Goal: Download file/media

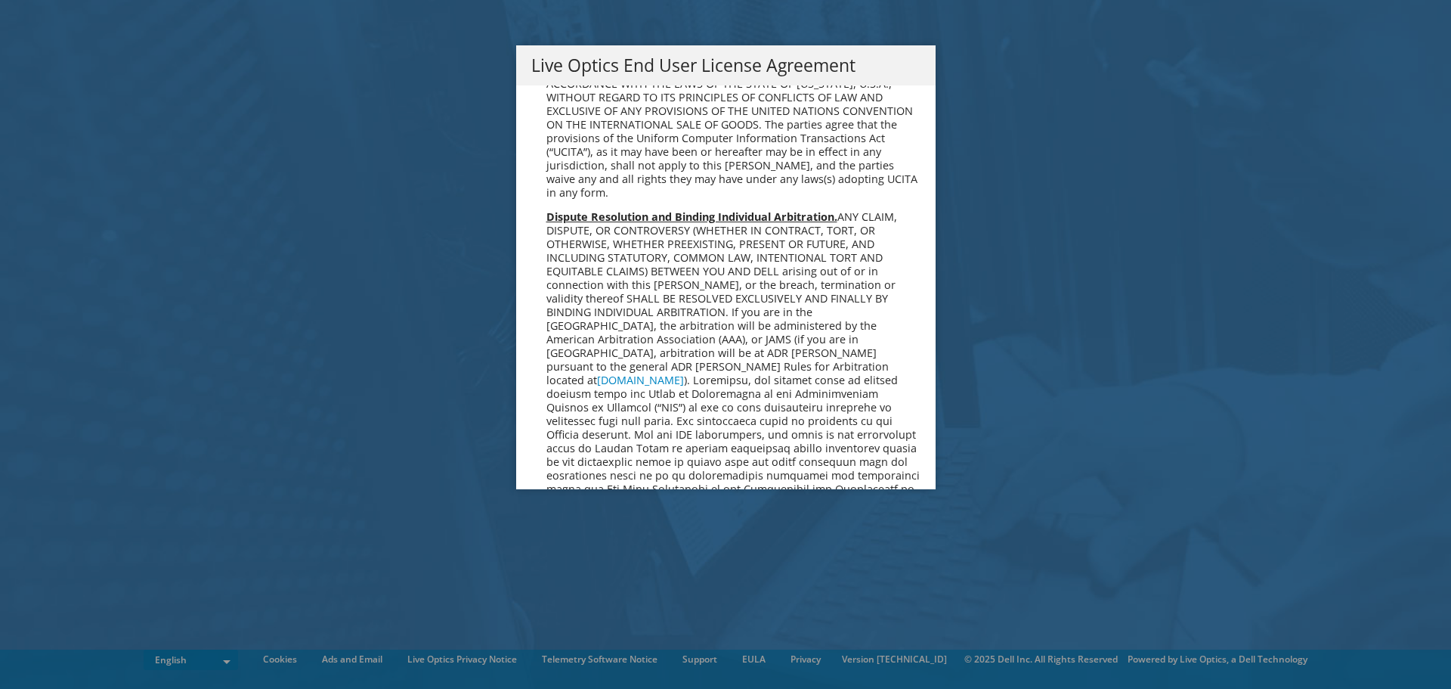
scroll to position [5716, 0]
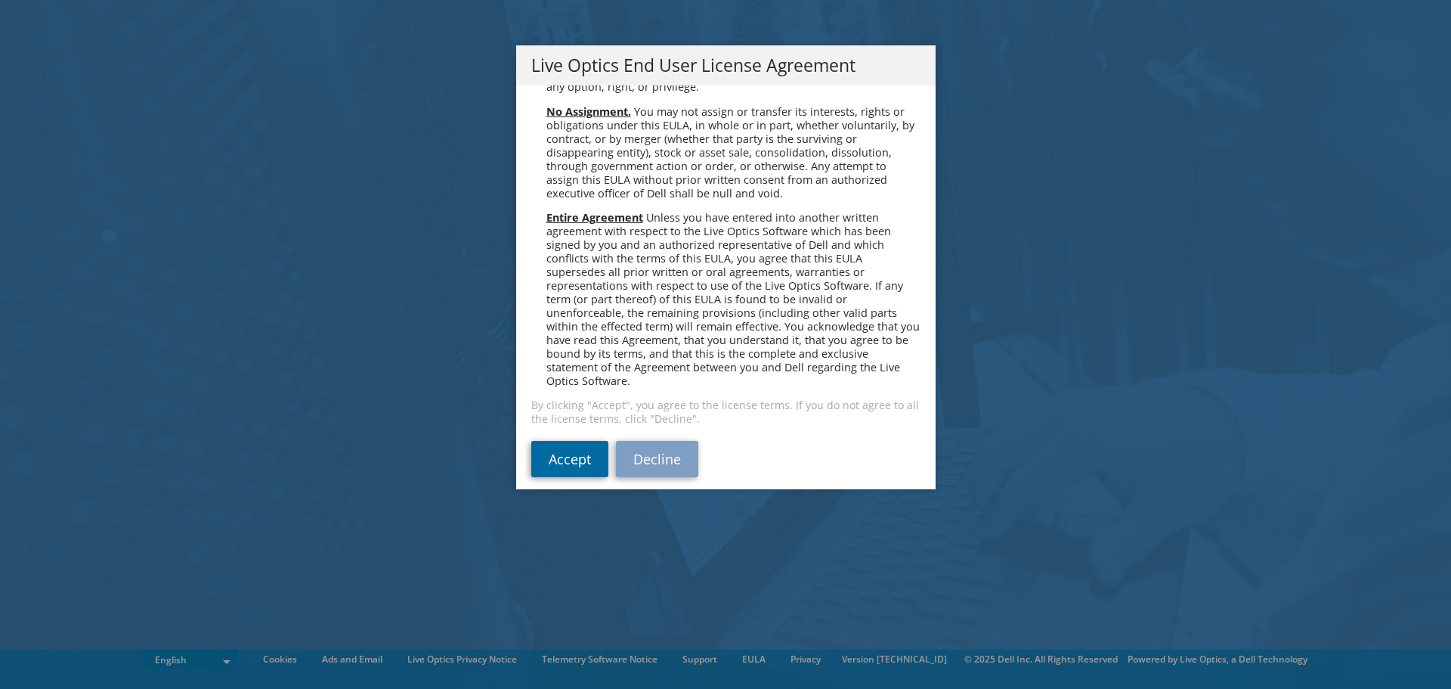
click at [577, 441] on link "Accept" at bounding box center [569, 459] width 77 height 36
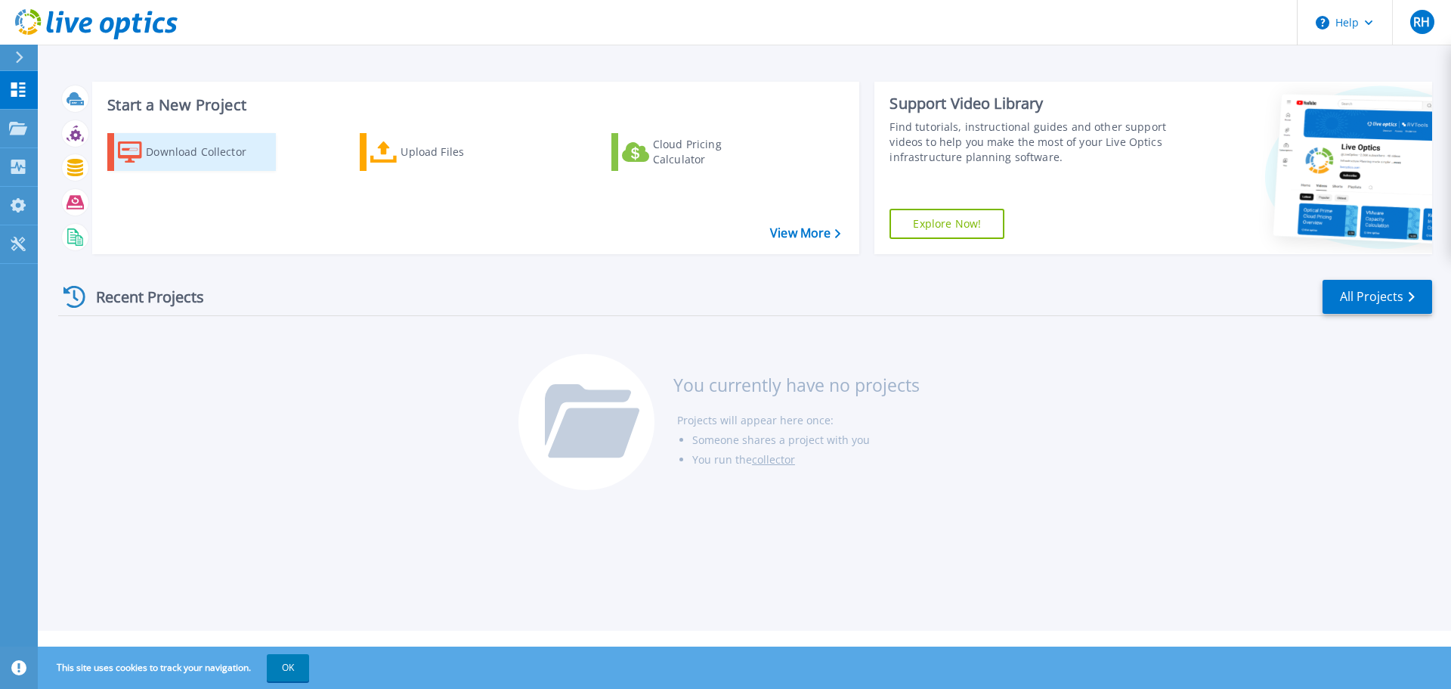
click at [165, 159] on div "Download Collector" at bounding box center [206, 152] width 121 height 30
click at [794, 238] on link "View More" at bounding box center [805, 233] width 70 height 14
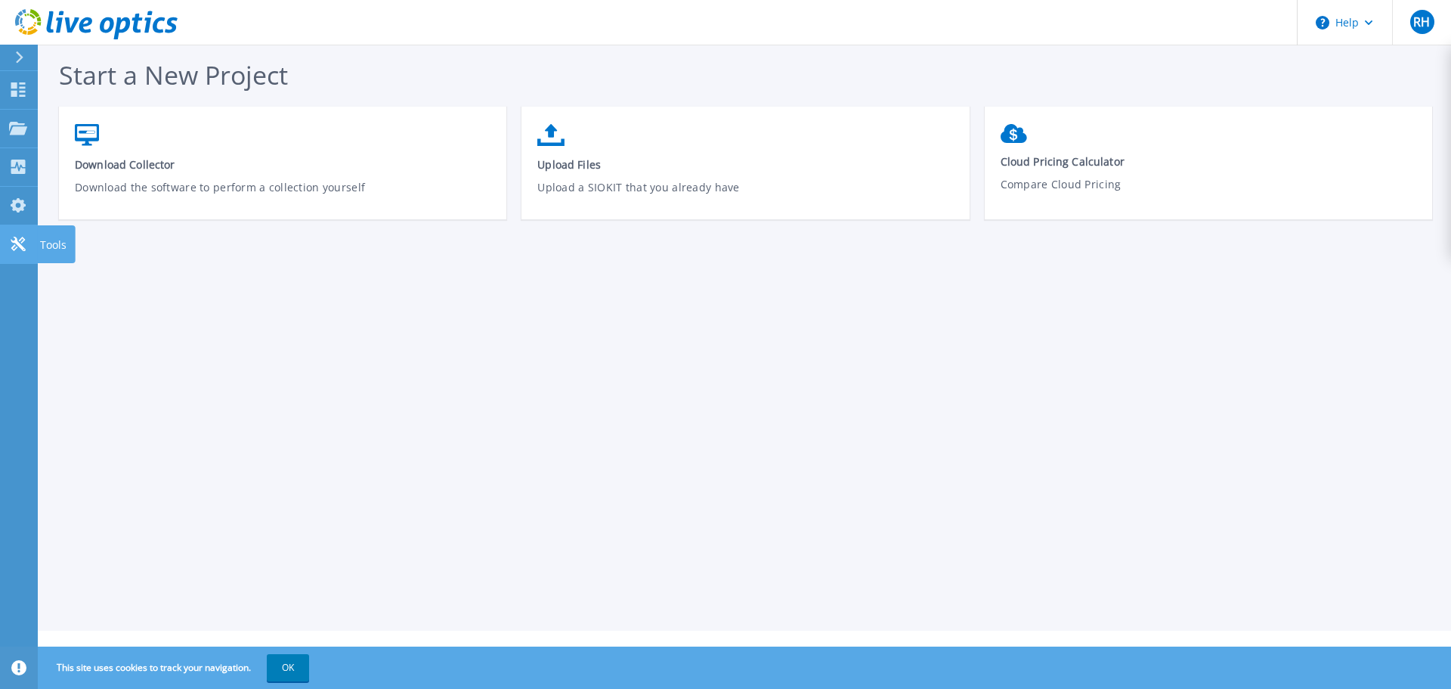
click at [23, 246] on icon at bounding box center [18, 244] width 14 height 14
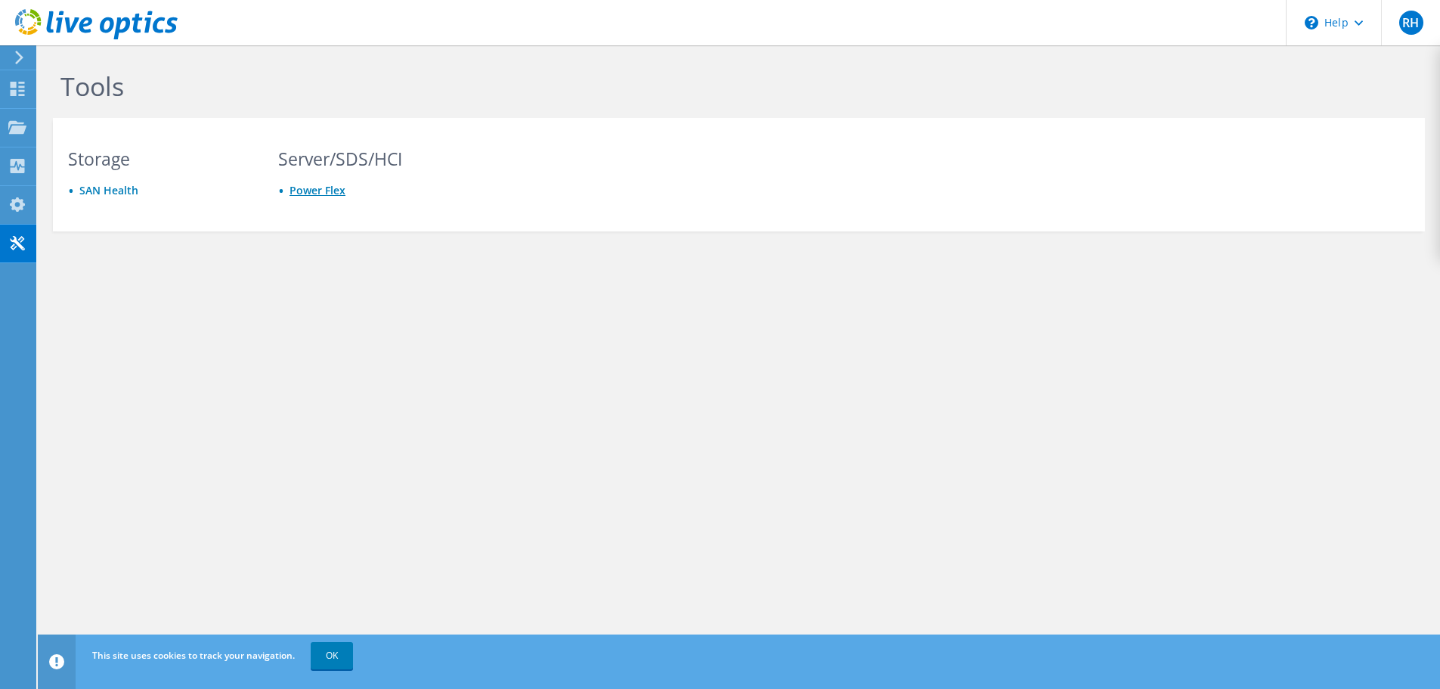
click at [300, 188] on link "Power Flex" at bounding box center [318, 190] width 56 height 14
click at [314, 197] on link "Power Flex" at bounding box center [318, 190] width 56 height 14
click at [12, 98] on div at bounding box center [17, 90] width 18 height 17
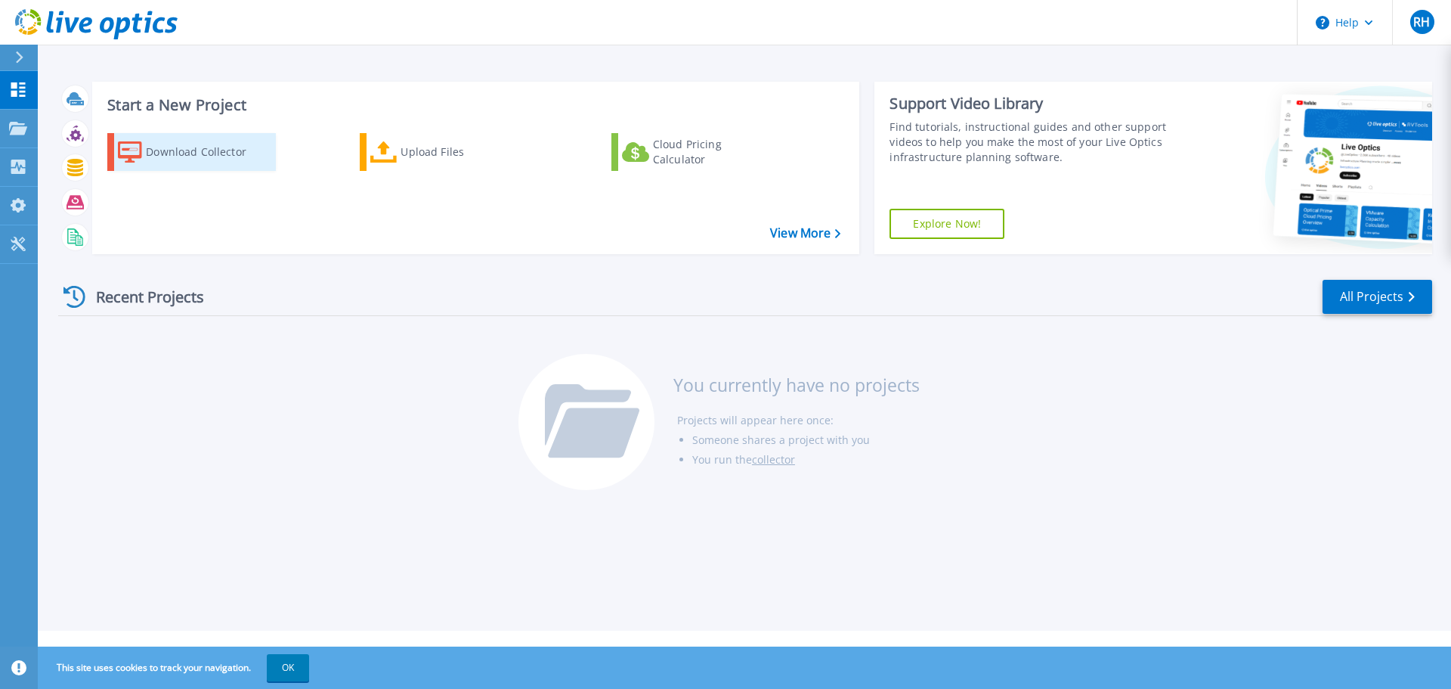
click at [210, 153] on div "Download Collector" at bounding box center [206, 152] width 121 height 30
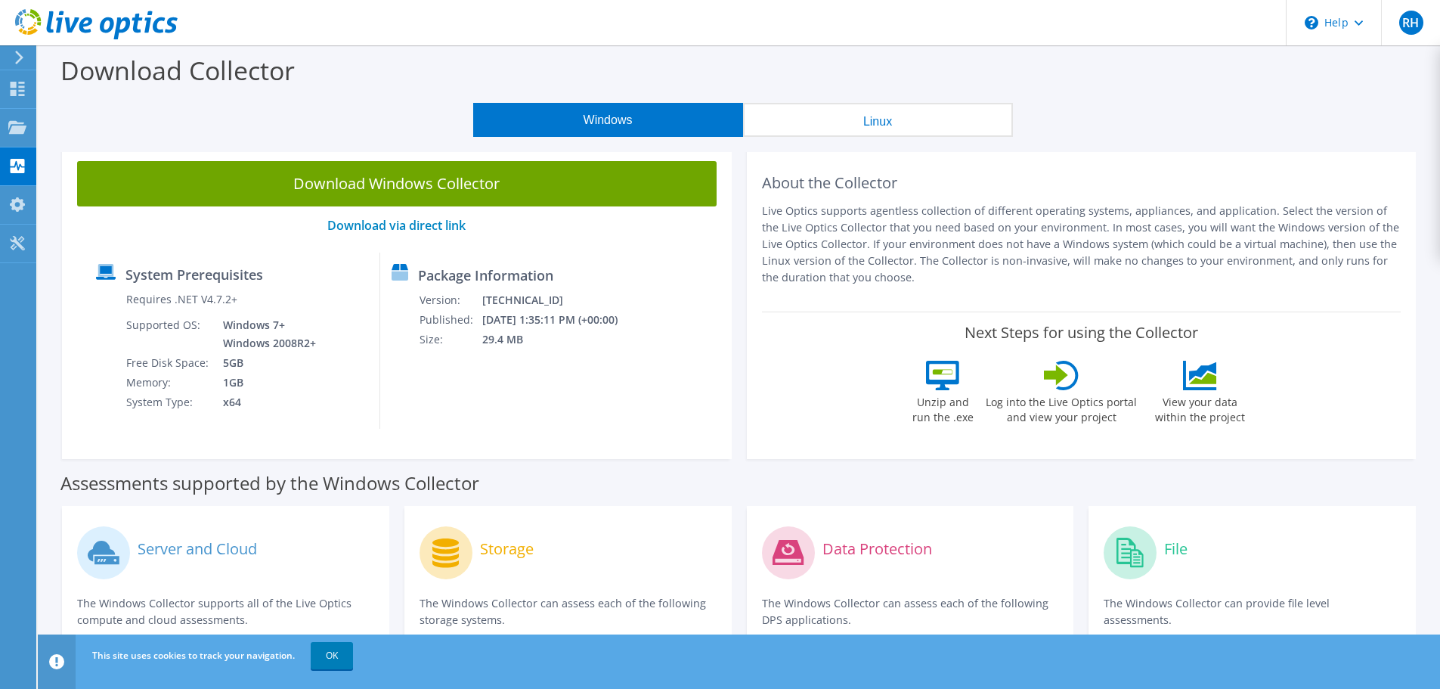
click at [909, 123] on button "Linux" at bounding box center [878, 120] width 270 height 34
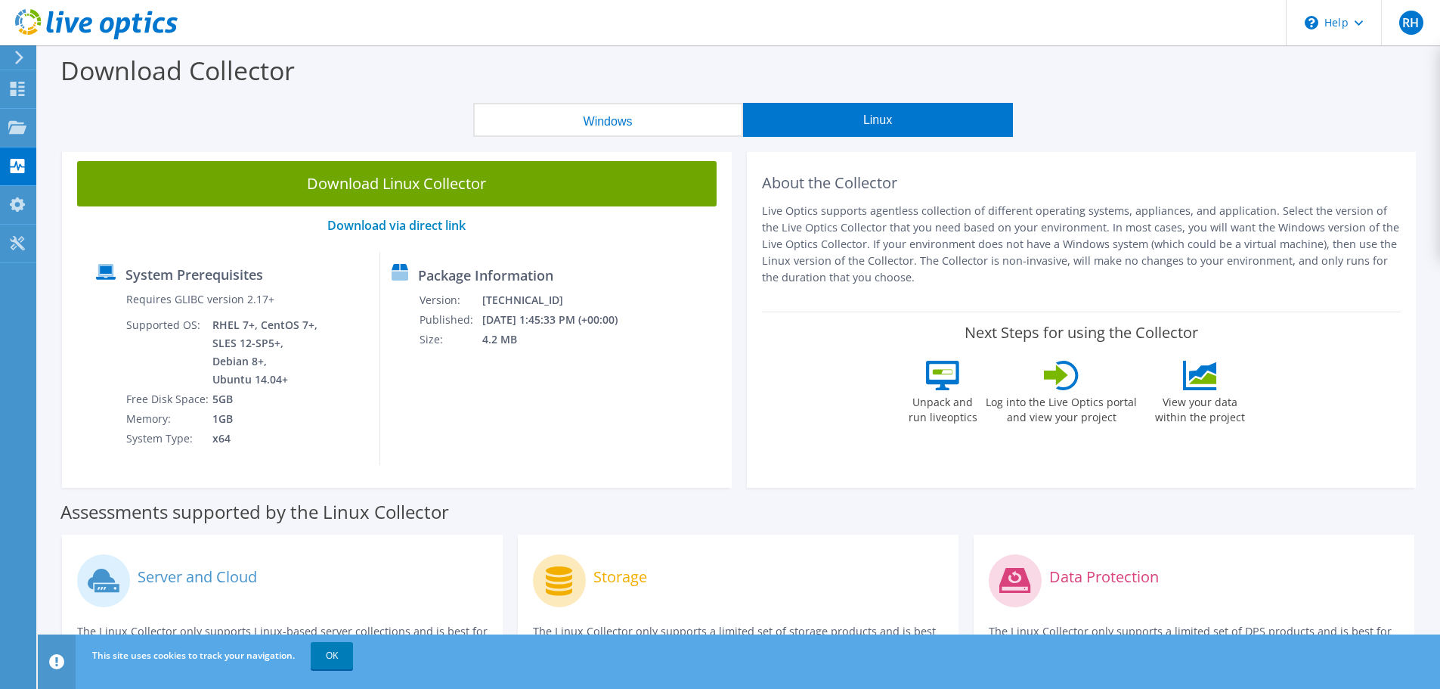
click at [652, 103] on button "Windows" at bounding box center [608, 120] width 270 height 34
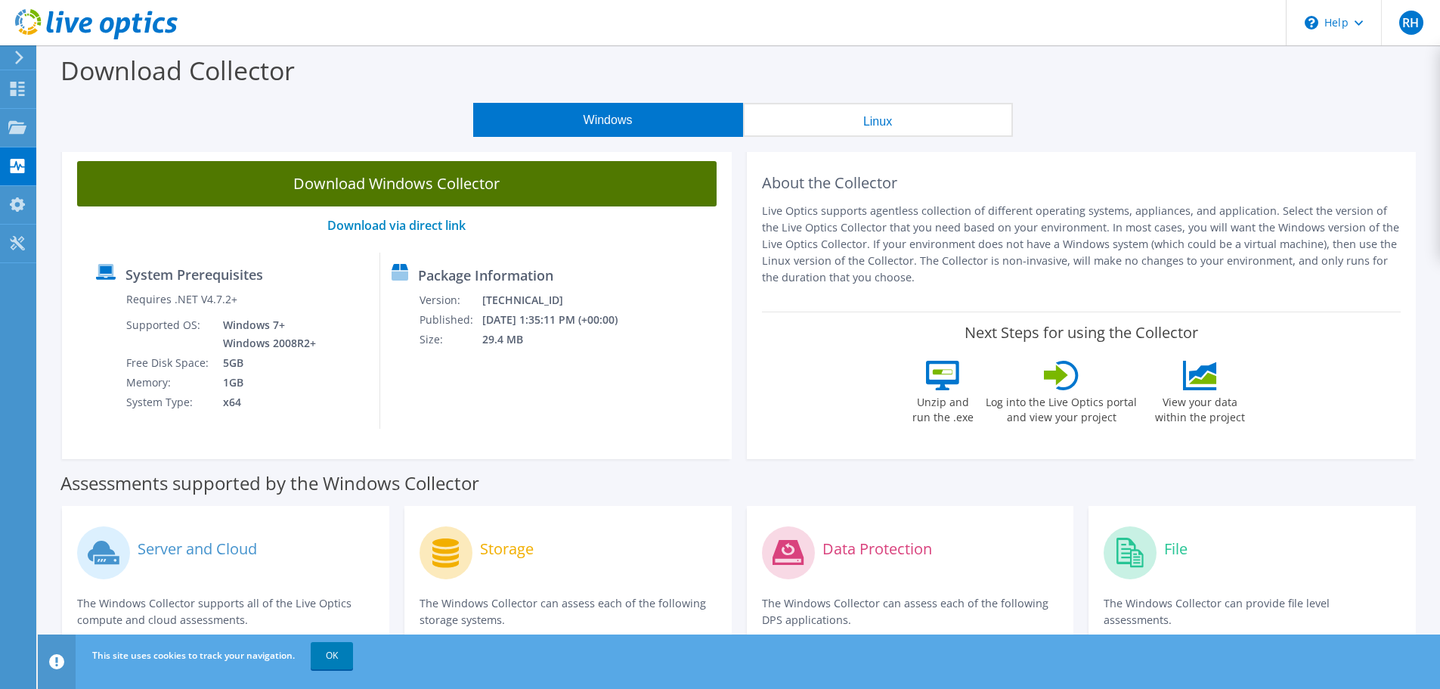
click at [426, 187] on link "Download Windows Collector" at bounding box center [397, 183] width 640 height 45
